Goal: Transaction & Acquisition: Purchase product/service

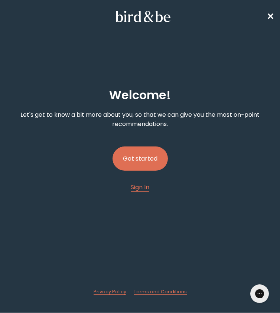
click at [149, 157] on button "Get started" at bounding box center [139, 158] width 55 height 24
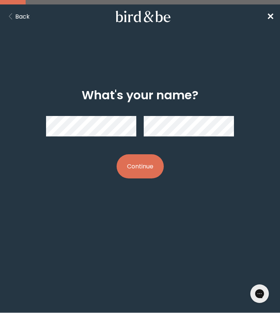
click at [138, 164] on button "Continue" at bounding box center [140, 166] width 47 height 24
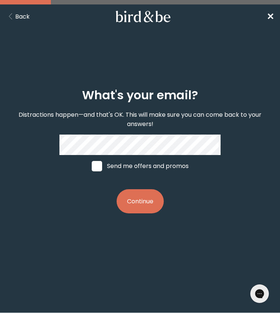
click at [140, 203] on button "Continue" at bounding box center [140, 201] width 47 height 24
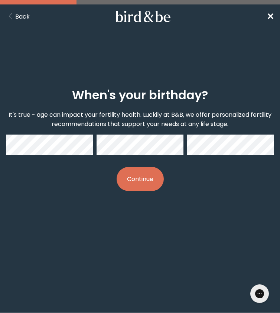
click at [128, 178] on button "Continue" at bounding box center [140, 179] width 47 height 24
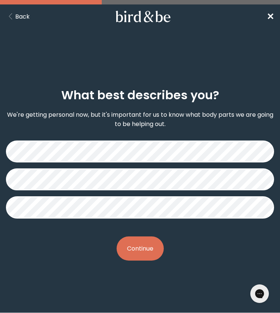
click at [151, 243] on button "Continue" at bounding box center [140, 248] width 47 height 24
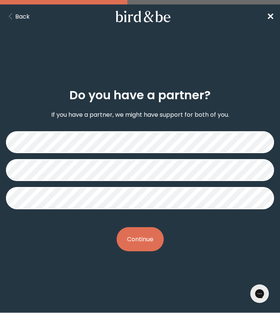
click at [143, 243] on button "Continue" at bounding box center [140, 239] width 47 height 24
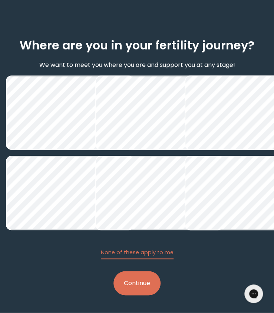
scroll to position [128, 0]
click at [140, 287] on button "Continue" at bounding box center [137, 283] width 47 height 24
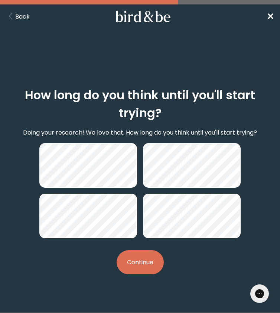
click at [140, 265] on button "Continue" at bounding box center [140, 262] width 47 height 24
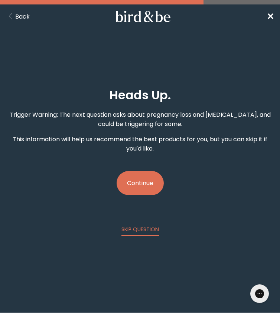
click at [147, 185] on button "Continue" at bounding box center [140, 183] width 47 height 24
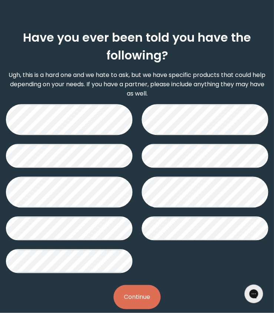
scroll to position [58, 0]
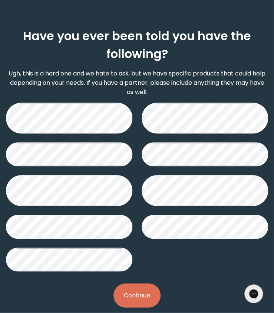
click at [141, 293] on button "Continue" at bounding box center [137, 295] width 47 height 24
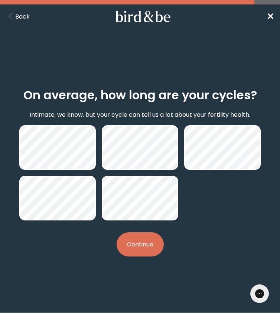
click at [147, 242] on button "Continue" at bounding box center [140, 244] width 47 height 24
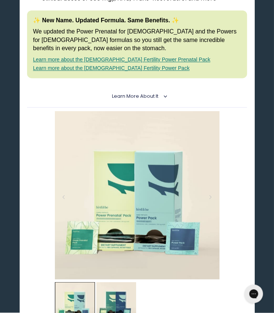
scroll to position [238, 0]
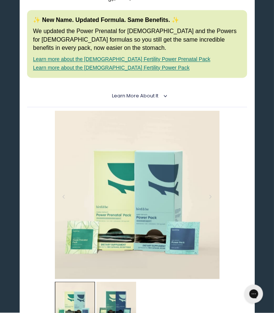
click at [151, 56] on link "Learn more about the [DEMOGRAPHIC_DATA] Fertility Power Prenatal Pack" at bounding box center [121, 59] width 177 height 6
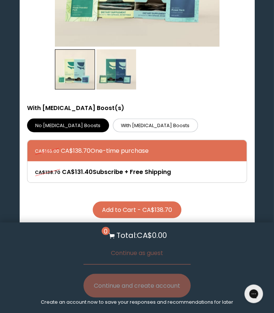
scroll to position [470, 0]
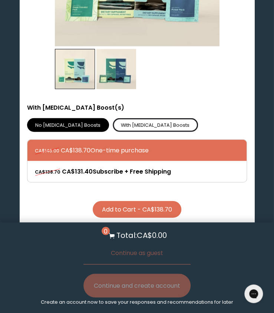
click at [121, 119] on label "With [MEDICAL_DATA] Boosts" at bounding box center [155, 125] width 85 height 14
click at [0, 0] on input "With [MEDICAL_DATA] Boosts" at bounding box center [0, 0] width 0 height 0
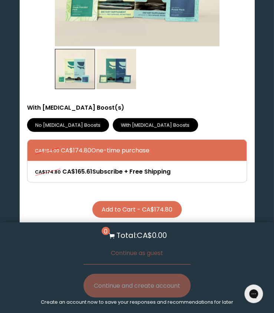
click at [57, 120] on label "No [MEDICAL_DATA] Boosts" at bounding box center [68, 125] width 82 height 14
click at [0, 0] on input "No [MEDICAL_DATA] Boosts" at bounding box center [0, 0] width 0 height 0
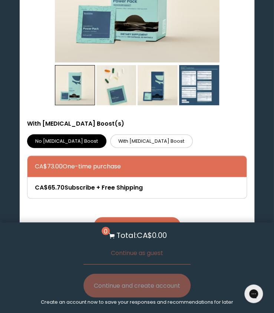
scroll to position [2525, 0]
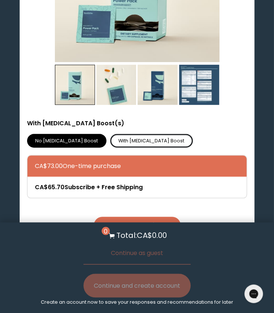
drag, startPoint x: 192, startPoint y: 115, endPoint x: 129, endPoint y: 102, distance: 64.5
click at [129, 134] on label "With [MEDICAL_DATA] Boost" at bounding box center [151, 141] width 83 height 14
click at [0, 0] on input "With [MEDICAL_DATA] Boost" at bounding box center [0, 0] width 0 height 0
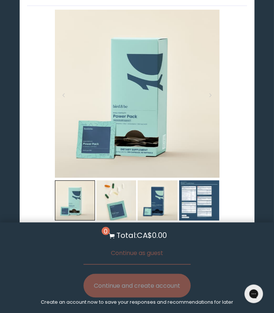
scroll to position [2410, 0]
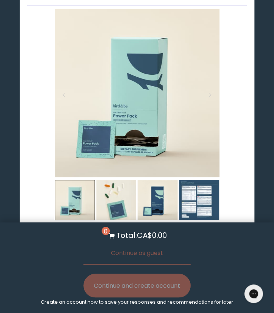
click at [128, 85] on img at bounding box center [139, 93] width 168 height 168
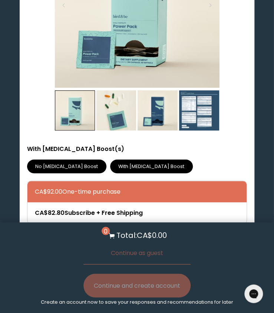
scroll to position [2515, 0]
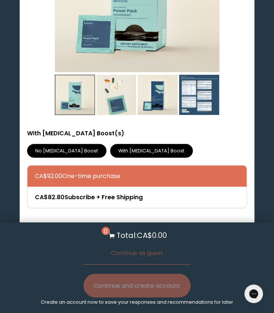
click at [147, 226] on button "Add to Cart - CA$92.00" at bounding box center [137, 234] width 86 height 17
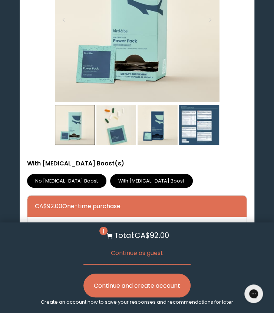
scroll to position [2502, 0]
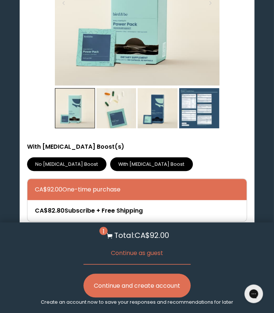
click at [122, 17] on img at bounding box center [139, 2] width 168 height 168
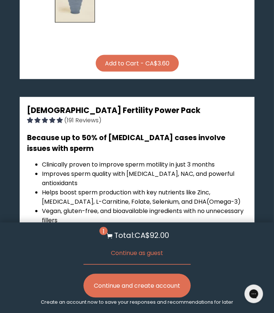
scroll to position [2085, 0]
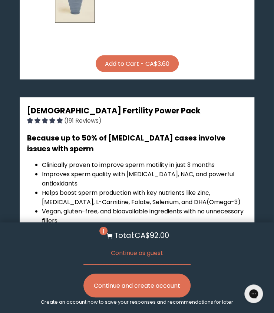
click at [30, 105] on span "[DEMOGRAPHIC_DATA] Fertility Power Pack" at bounding box center [114, 110] width 174 height 11
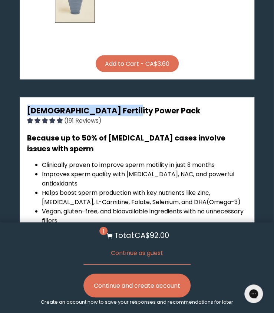
drag, startPoint x: 27, startPoint y: 85, endPoint x: 131, endPoint y: 80, distance: 103.6
click at [131, 105] on h3 "[DEMOGRAPHIC_DATA] Fertility Power Pack (191 Reviews)" at bounding box center [137, 115] width 220 height 20
copy span "[DEMOGRAPHIC_DATA] Fertility Power Pack"
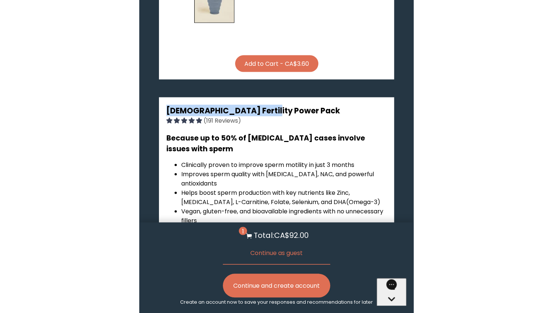
scroll to position [1736, 0]
